Goal: Information Seeking & Learning: Learn about a topic

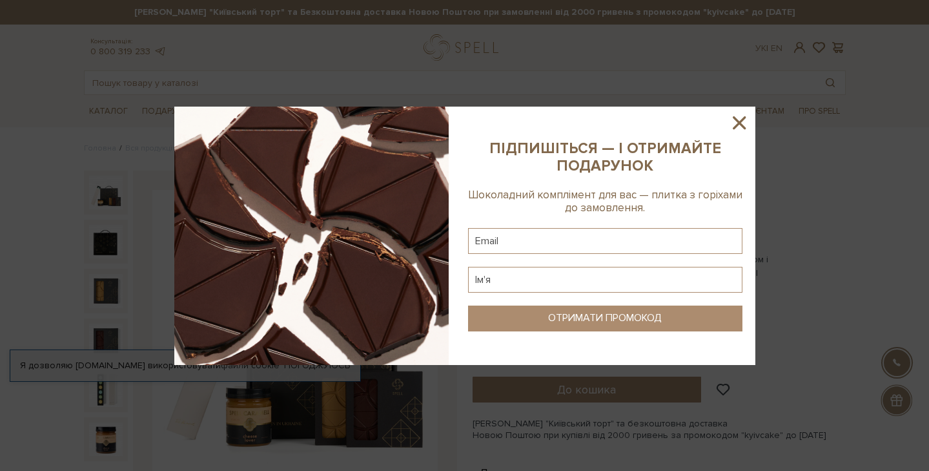
click at [742, 121] on icon at bounding box center [739, 123] width 22 height 22
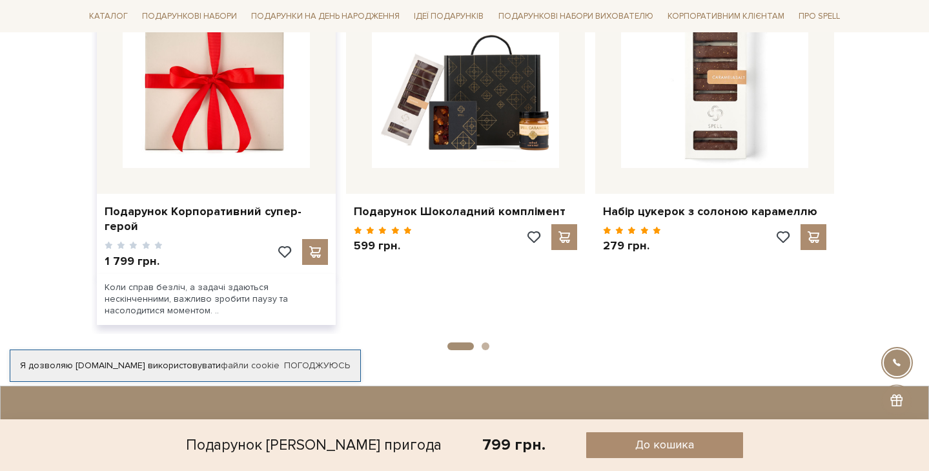
scroll to position [949, 0]
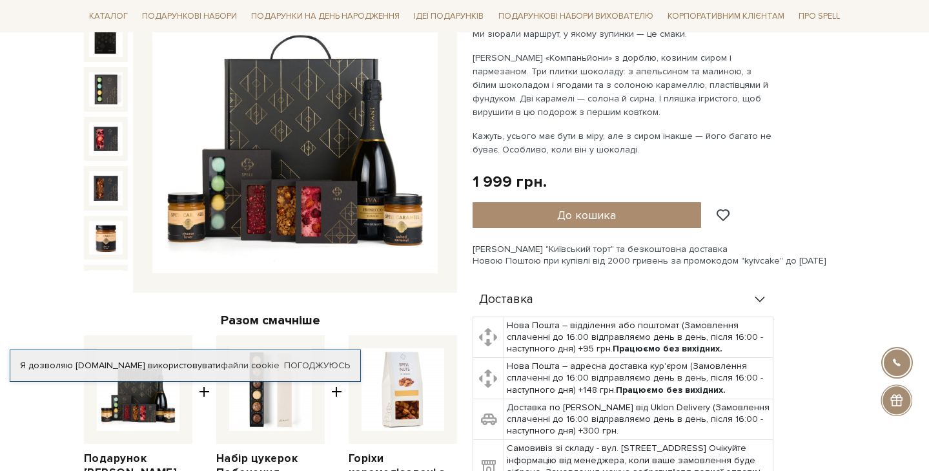
scroll to position [199, 0]
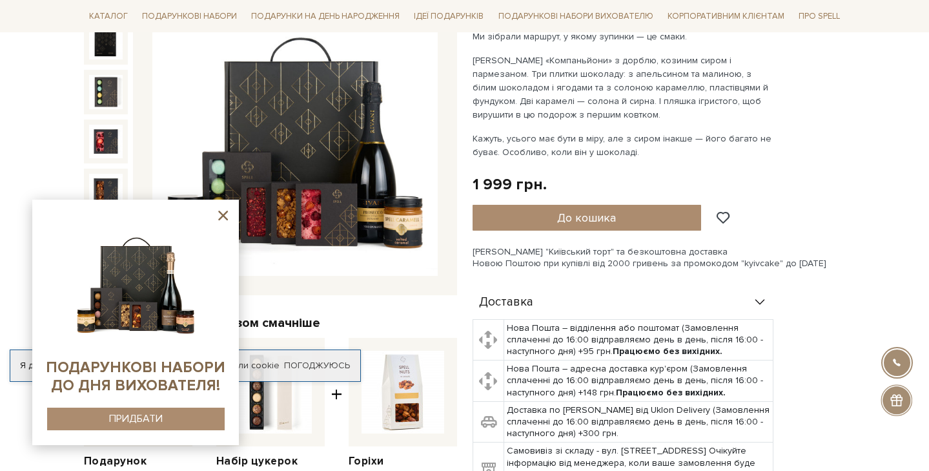
click at [184, 105] on img at bounding box center [294, 133] width 285 height 285
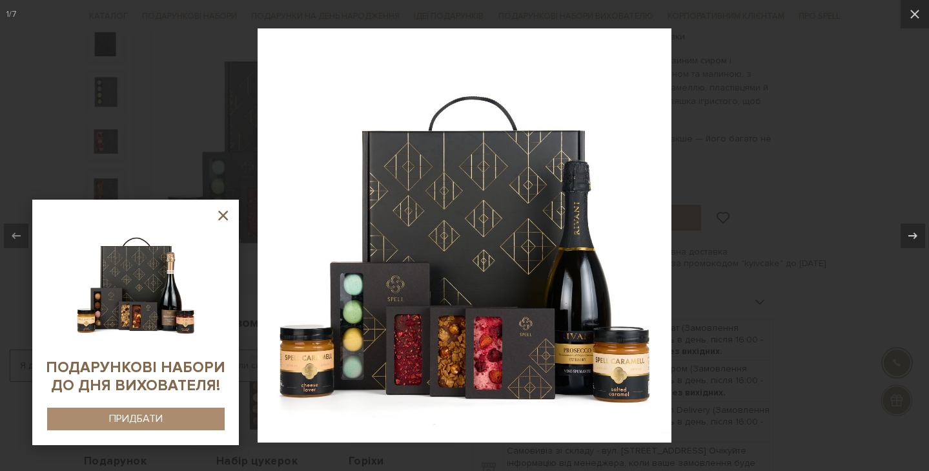
click at [227, 212] on icon at bounding box center [223, 216] width 10 height 10
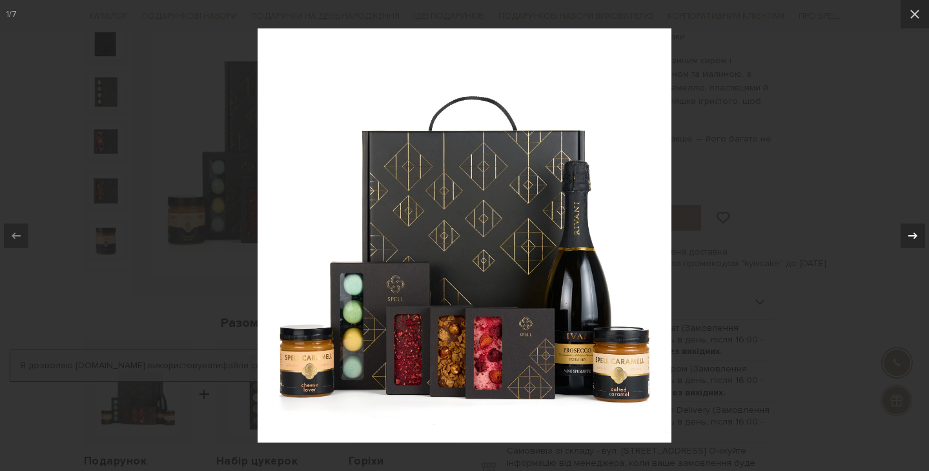
click at [911, 234] on icon at bounding box center [912, 235] width 15 height 15
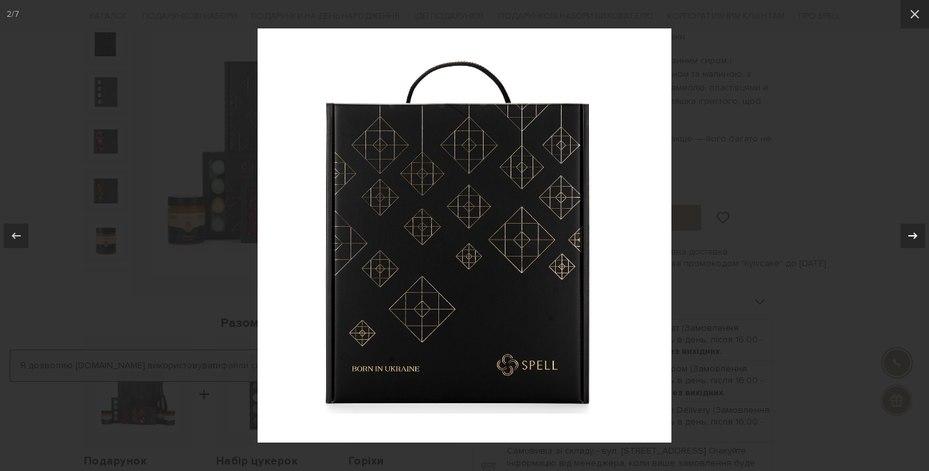
click at [911, 234] on icon at bounding box center [912, 235] width 15 height 15
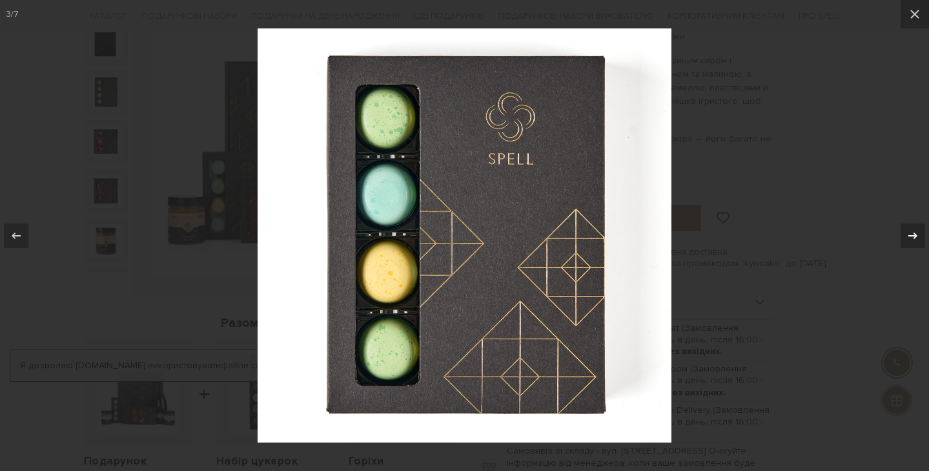
click at [911, 234] on icon at bounding box center [912, 235] width 15 height 15
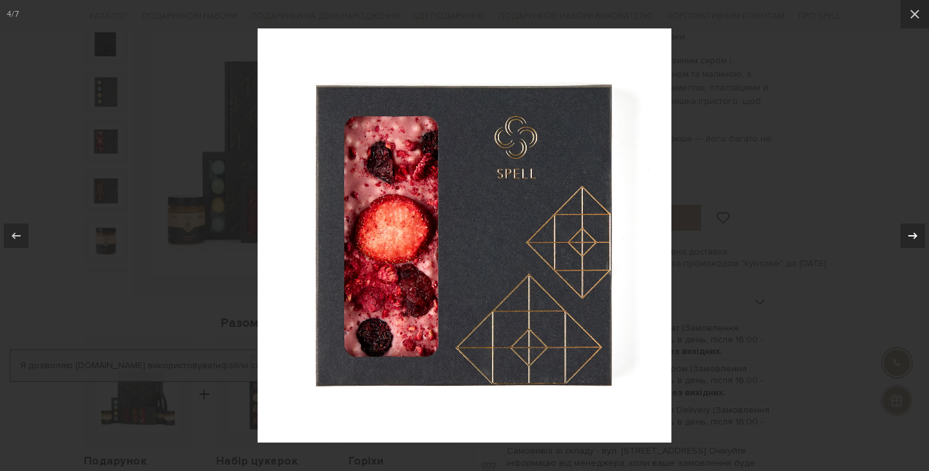
click at [911, 234] on icon at bounding box center [912, 235] width 15 height 15
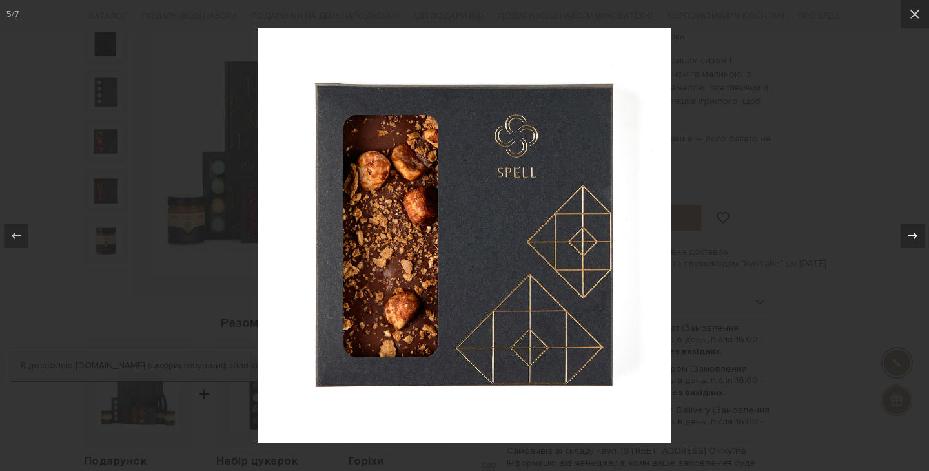
click at [911, 234] on icon at bounding box center [912, 235] width 15 height 15
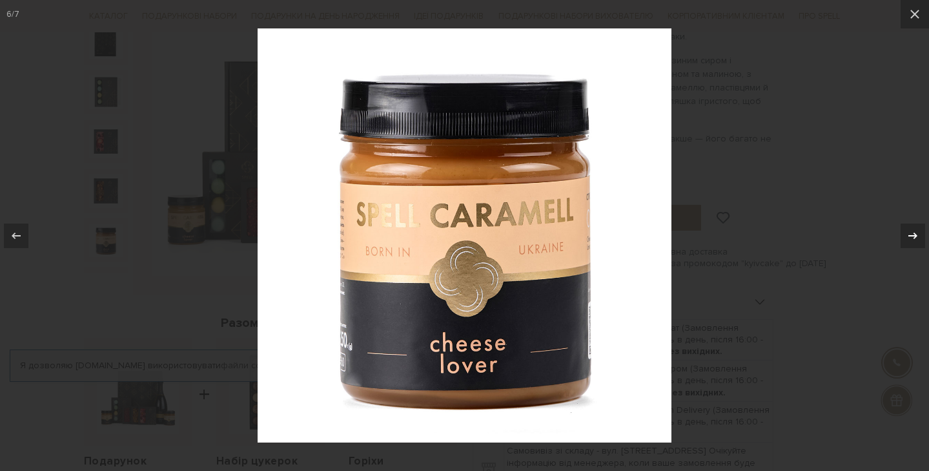
click at [911, 234] on icon at bounding box center [912, 235] width 15 height 15
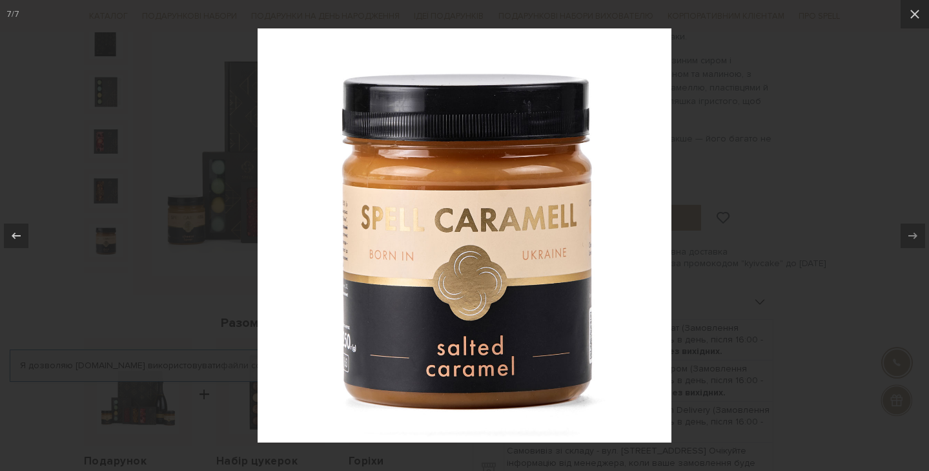
click at [761, 232] on div at bounding box center [464, 235] width 929 height 471
